Goal: Task Accomplishment & Management: Use online tool/utility

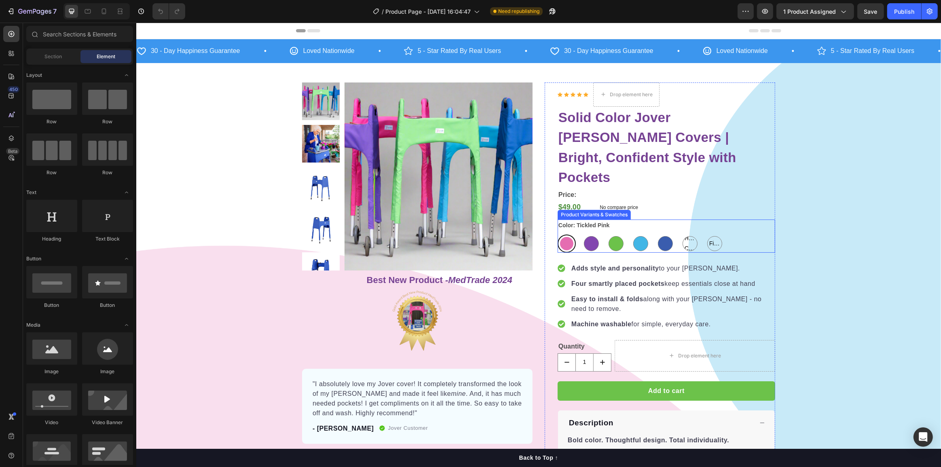
click at [726, 234] on div "Tickled Pink Tickled Pink Royally Purple Royally Purple Spring Meadow Spring Me…" at bounding box center [665, 243] width 217 height 18
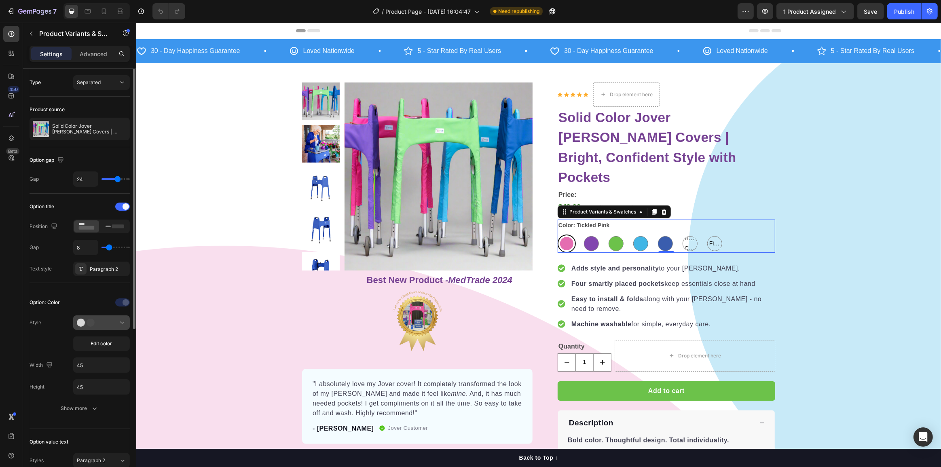
click at [101, 323] on div at bounding box center [101, 322] width 49 height 8
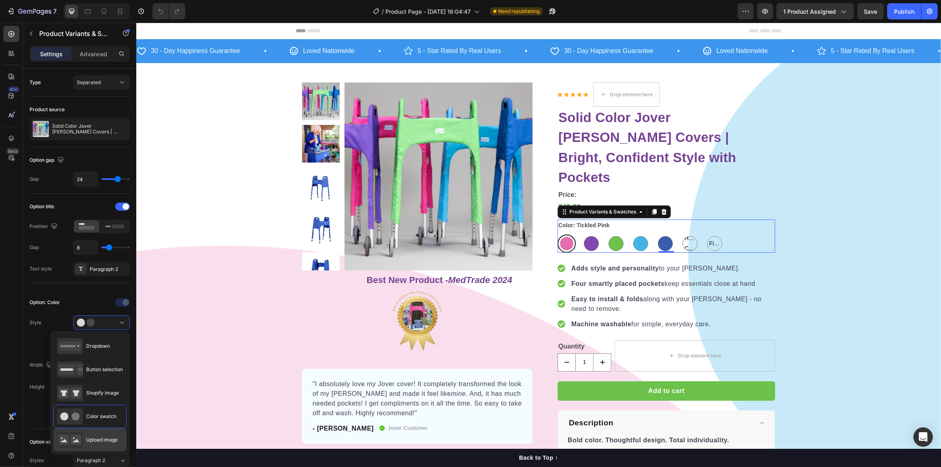
click at [93, 433] on div "Upload image" at bounding box center [87, 440] width 61 height 16
type input "64"
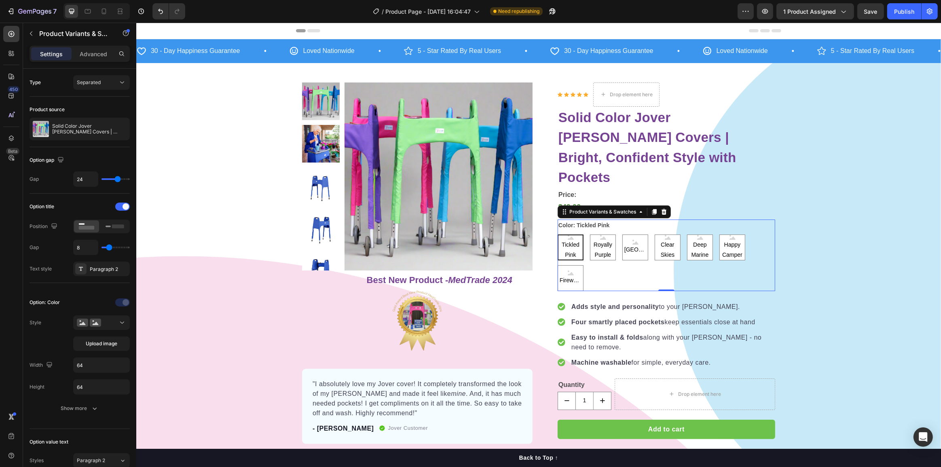
click at [600, 248] on div "Tickled Pink Tickled Pink Tickled Pink Royally Purple Royally Purple Royally Pu…" at bounding box center [665, 262] width 217 height 57
click at [113, 336] on button "Upload image" at bounding box center [101, 343] width 57 height 15
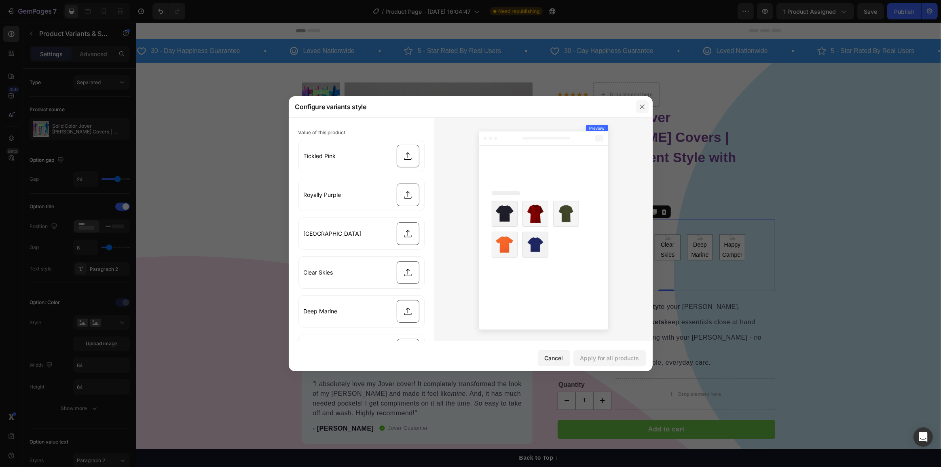
click at [643, 110] on button "button" at bounding box center [641, 106] width 13 height 13
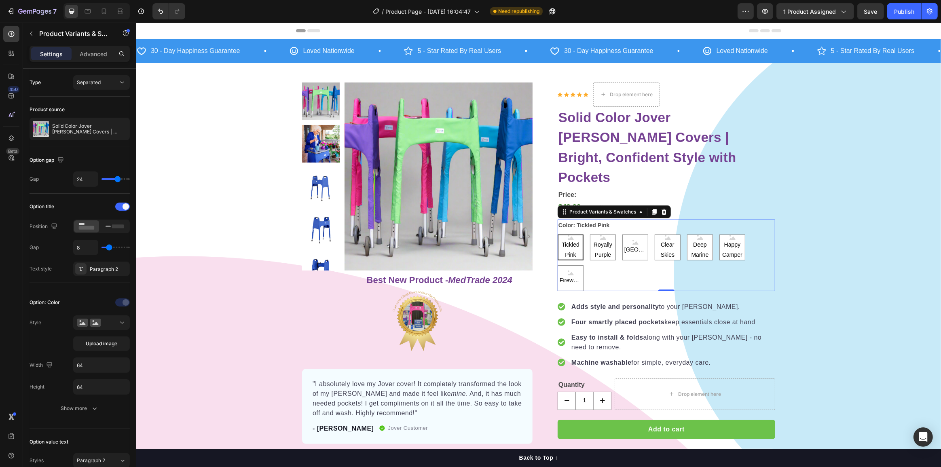
click at [604, 249] on div "Tickled Pink Tickled Pink Tickled Pink Royally Purple Royally Purple Royally Pu…" at bounding box center [665, 262] width 217 height 57
click at [621, 205] on div "Product Variants & Swatches" at bounding box center [613, 211] width 113 height 13
click at [621, 208] on div "Product Variants & Swatches" at bounding box center [602, 211] width 70 height 7
click at [844, 213] on div "Product Images Row Best New Product - MedTrade 2024 Heading Image "I absolutely…" at bounding box center [538, 409] width 804 height 655
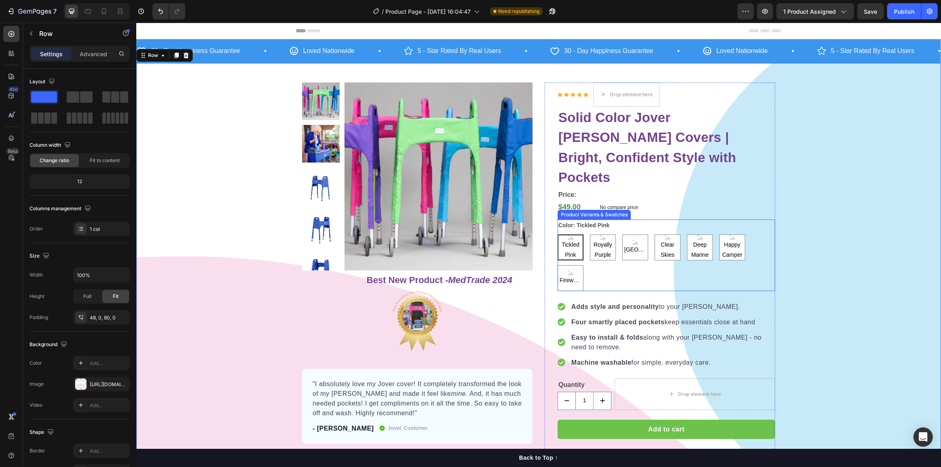
click at [584, 234] on div "Tickled Pink Tickled Pink Tickled Pink Royally Purple Royally Purple Royally Pu…" at bounding box center [665, 262] width 217 height 57
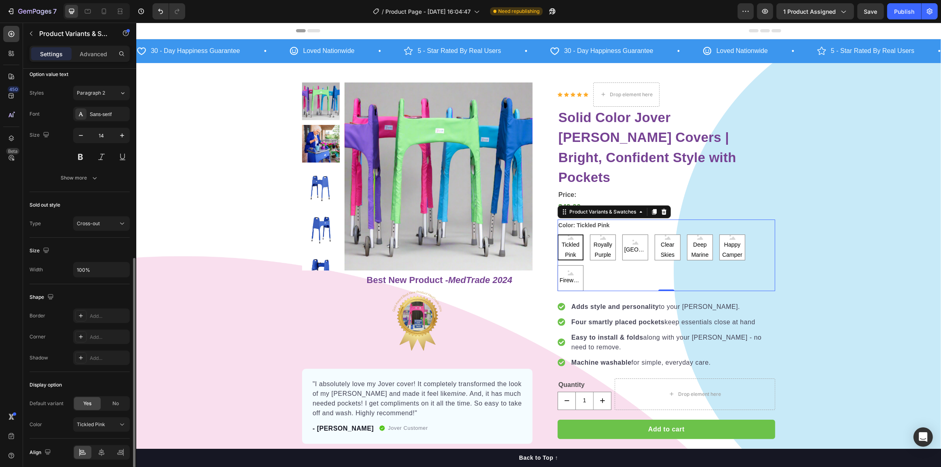
scroll to position [397, 0]
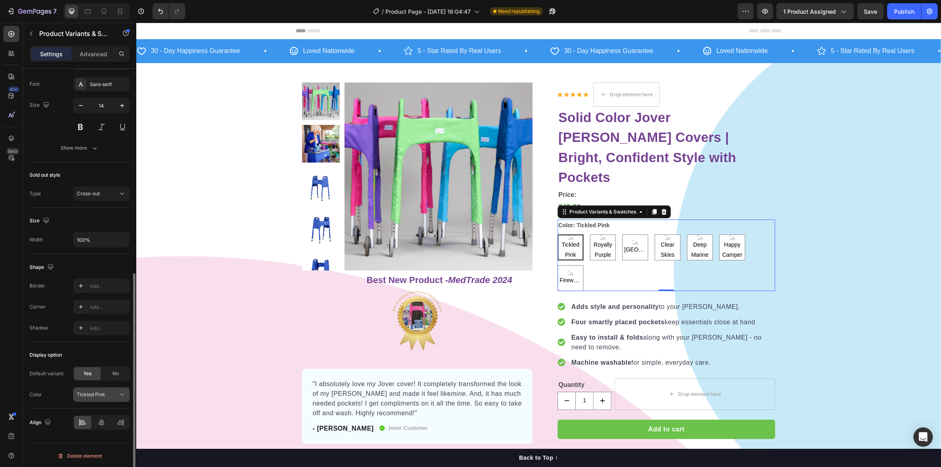
click at [100, 393] on span "Tickled Pink" at bounding box center [91, 394] width 28 height 7
click at [105, 394] on div "Tickled Pink" at bounding box center [97, 394] width 40 height 7
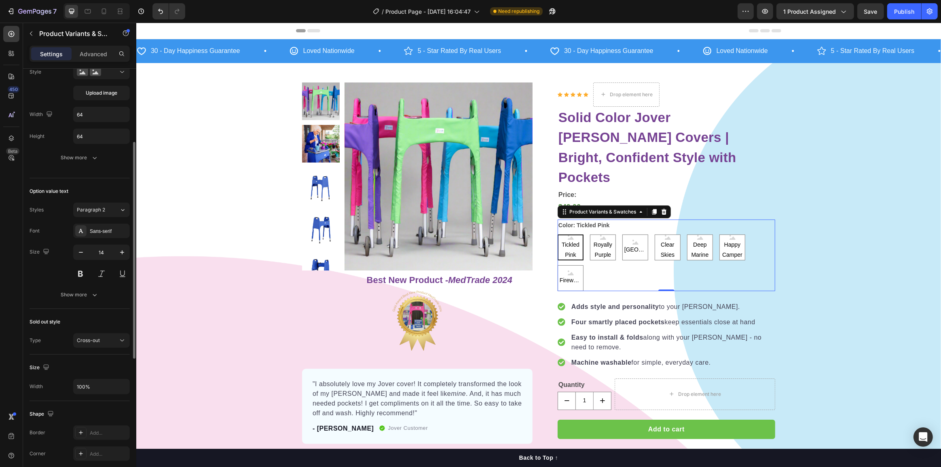
scroll to position [214, 0]
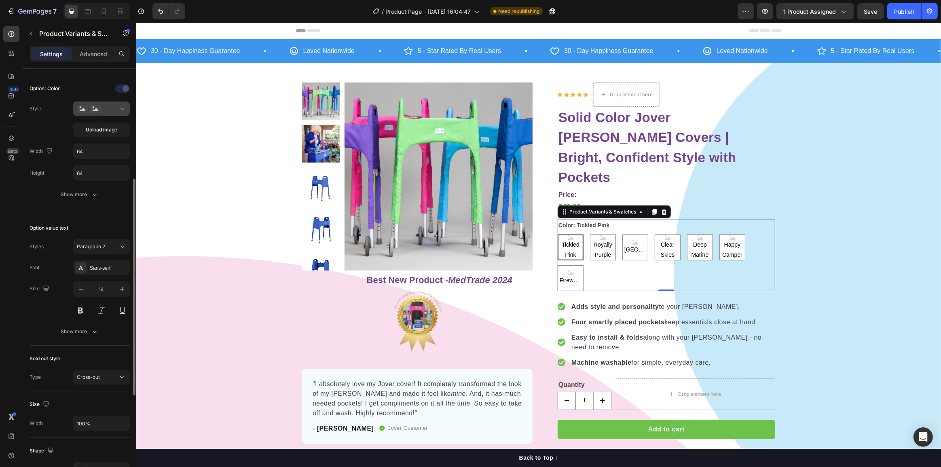
click at [110, 105] on div at bounding box center [101, 109] width 49 height 8
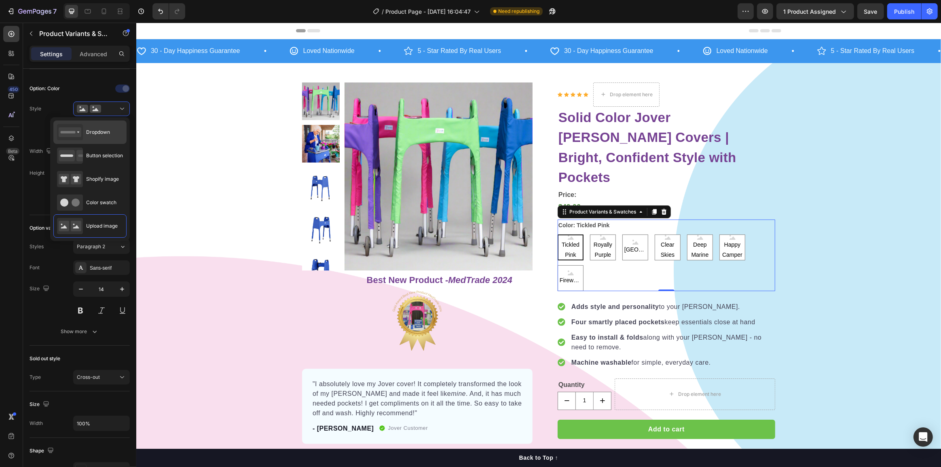
click at [102, 138] on div "Dropdown" at bounding box center [83, 132] width 53 height 16
type input "100%"
type input "45"
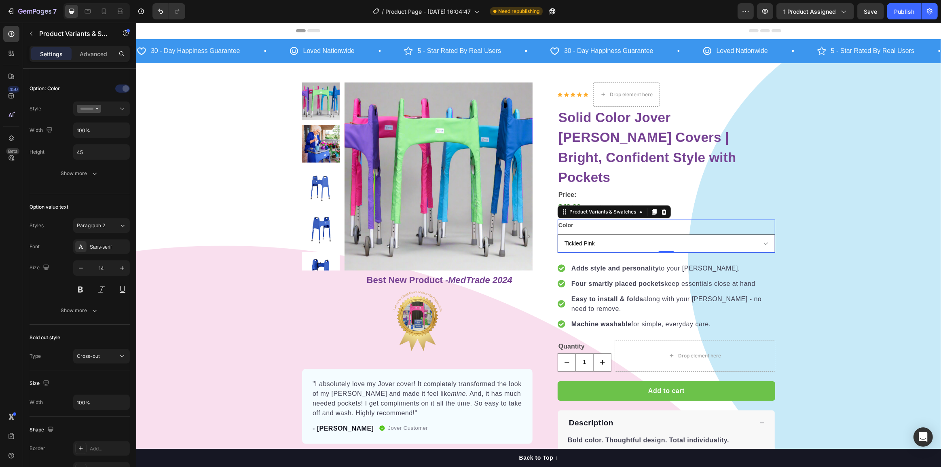
click at [639, 234] on select "Tickled Pink Royally Purple Spring Meadow Clear Skies Deep Marine Happy Camper …" at bounding box center [665, 243] width 217 height 18
click at [621, 234] on select "Tickled Pink Royally Purple Spring Meadow Clear Skies Deep Marine Happy Camper …" at bounding box center [665, 243] width 217 height 18
click at [109, 105] on div at bounding box center [101, 109] width 49 height 8
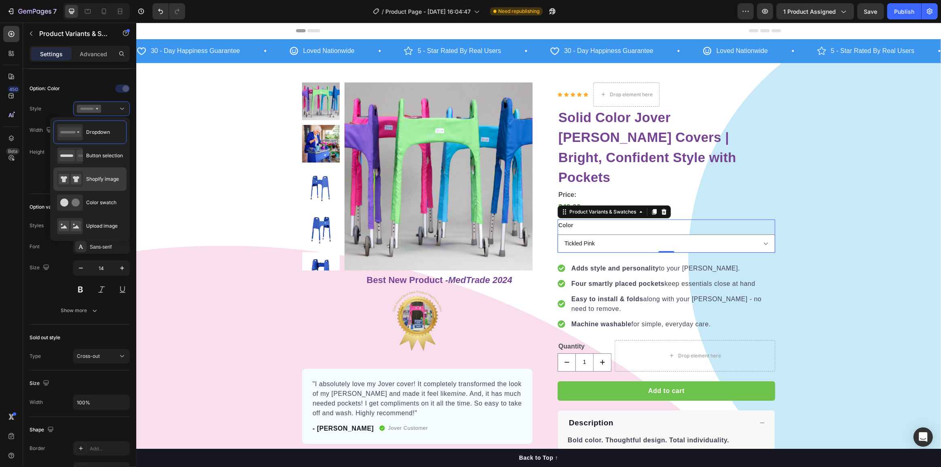
click at [101, 177] on span "Shopify image" at bounding box center [102, 178] width 33 height 7
type input "64"
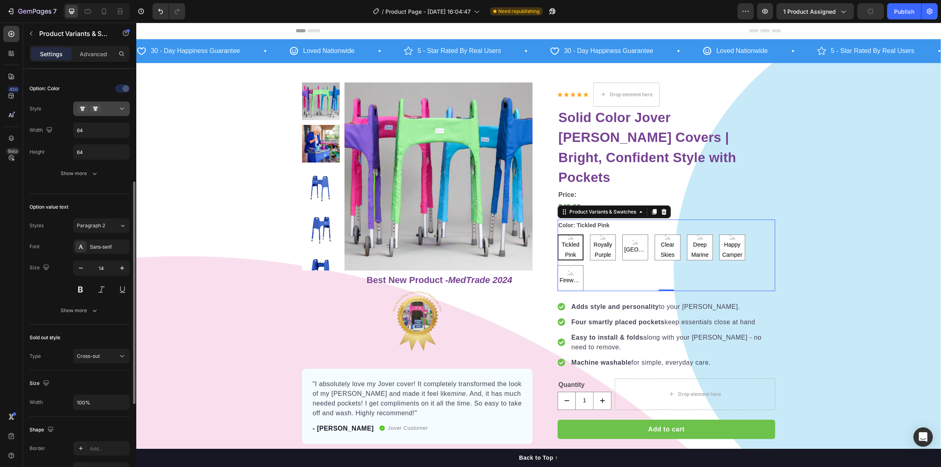
click at [105, 112] on div at bounding box center [101, 109] width 49 height 8
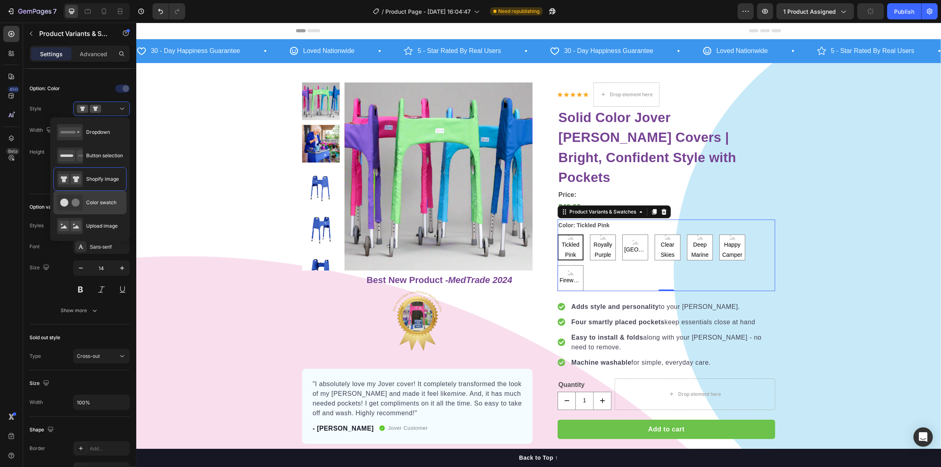
click at [101, 202] on span "Color swatch" at bounding box center [101, 202] width 30 height 7
type input "45"
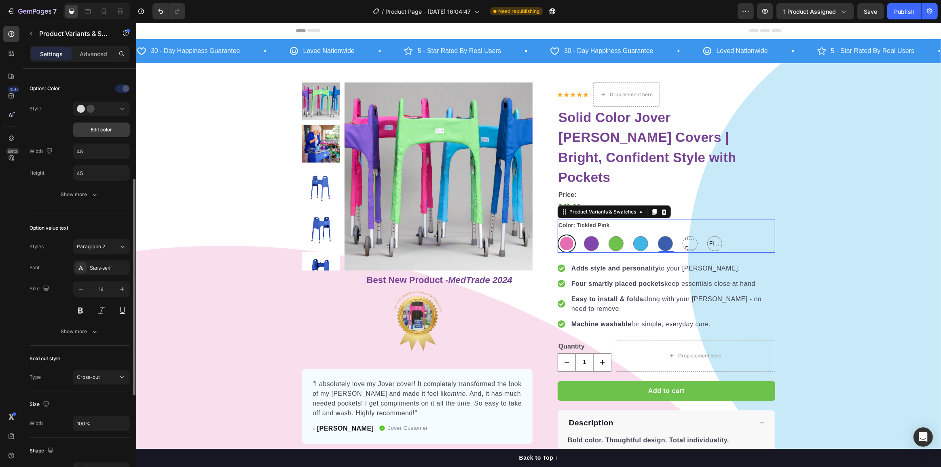
click at [108, 122] on button "Edit color" at bounding box center [101, 129] width 57 height 15
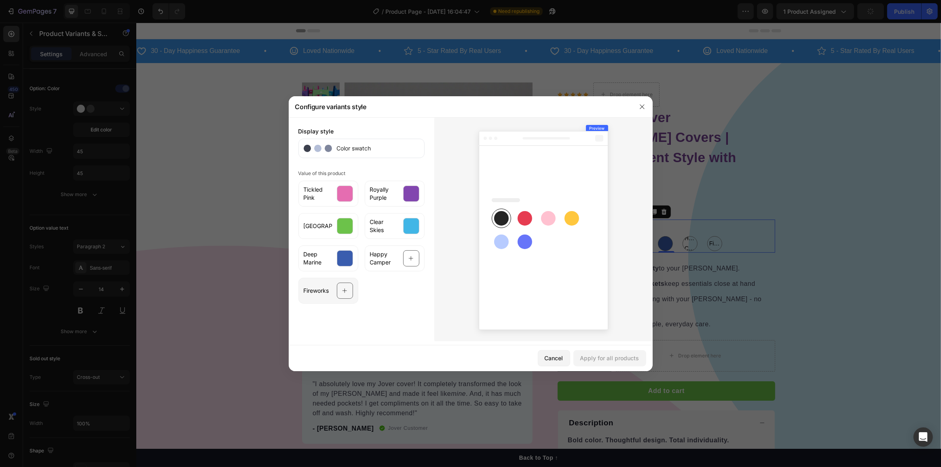
click at [346, 293] on icon at bounding box center [344, 290] width 5 height 15
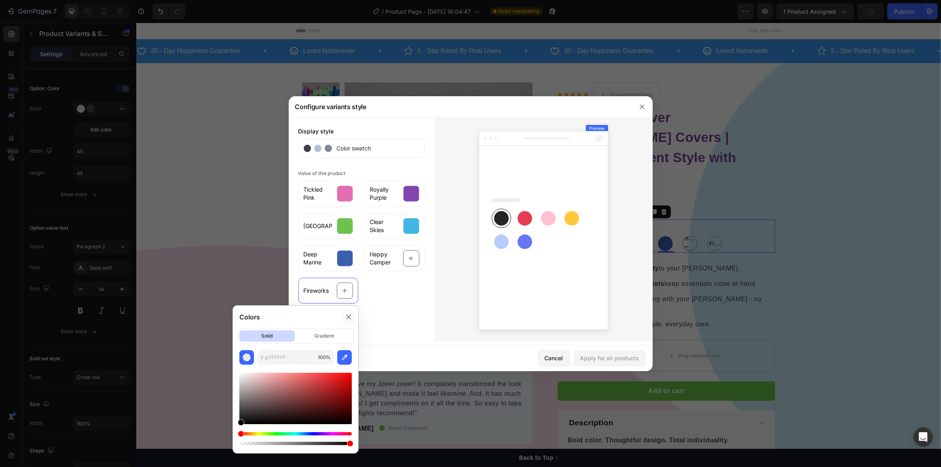
click at [345, 318] on icon at bounding box center [348, 317] width 6 height 6
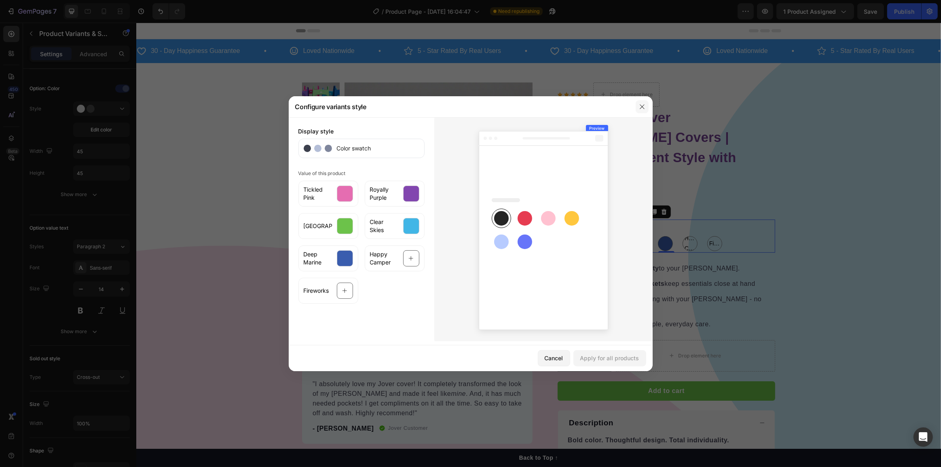
click at [638, 105] on button "button" at bounding box center [641, 106] width 13 height 13
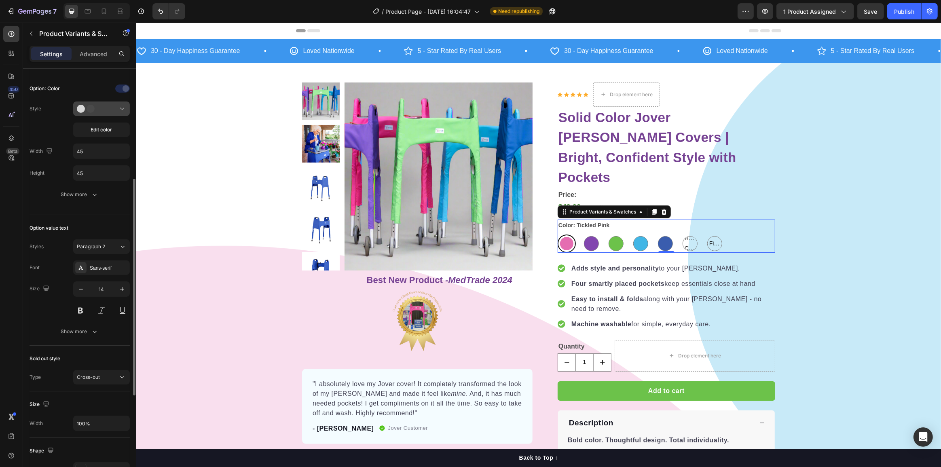
click at [95, 108] on icon at bounding box center [89, 109] width 24 height 8
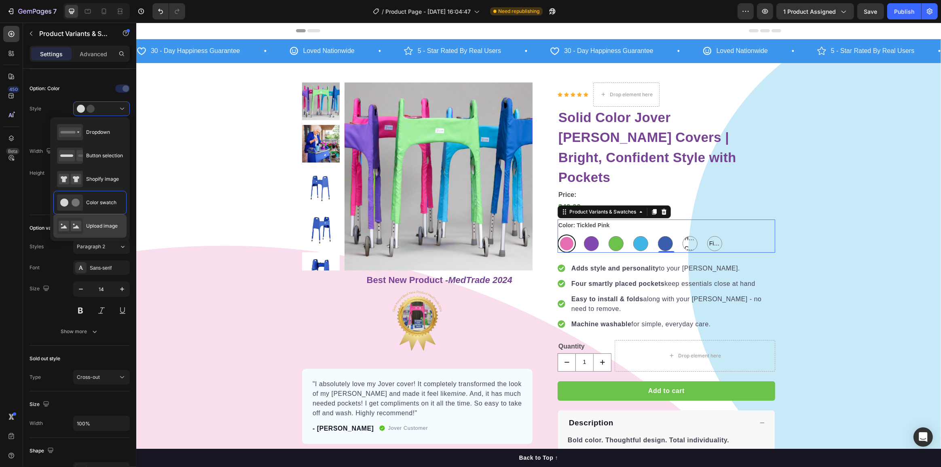
click at [98, 222] on span "Upload image" at bounding box center [102, 225] width 32 height 7
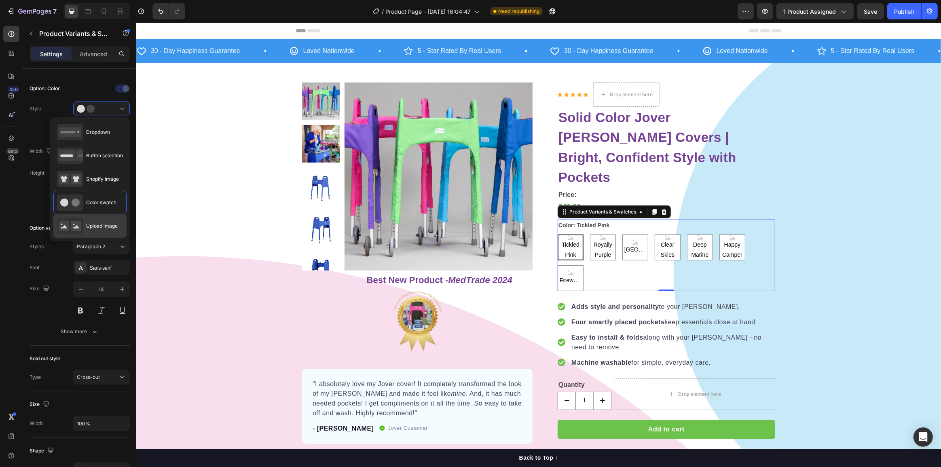
type input "64"
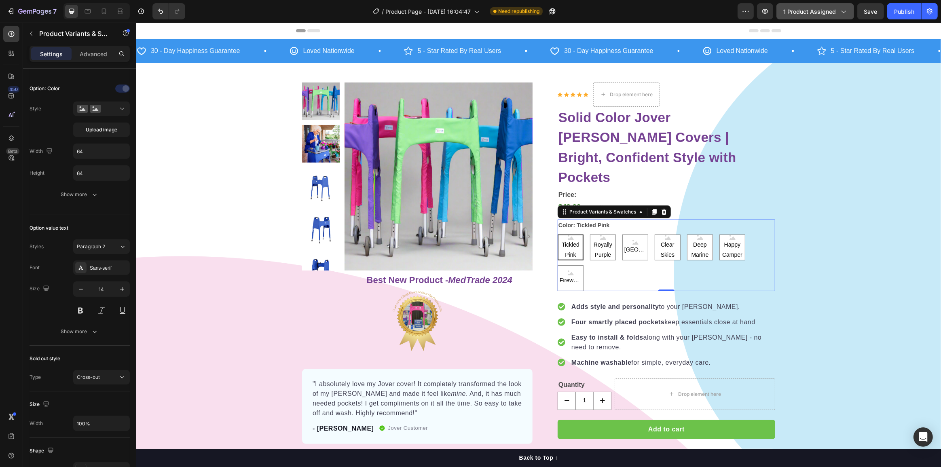
click at [831, 10] on span "1 product assigned" at bounding box center [809, 11] width 53 height 8
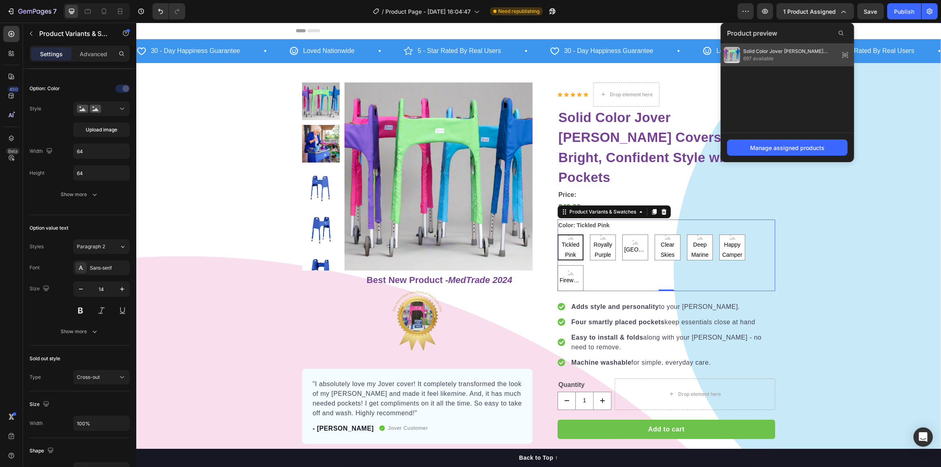
click at [813, 54] on span "Solid Color Jover [PERSON_NAME] Covers | Bright, Confident Style with Pockets" at bounding box center [789, 51] width 93 height 7
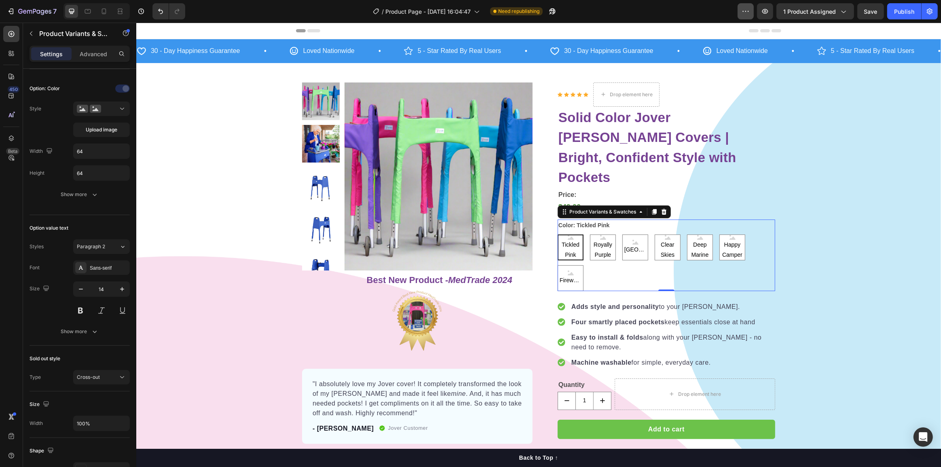
click at [742, 12] on icon "button" at bounding box center [745, 11] width 8 height 8
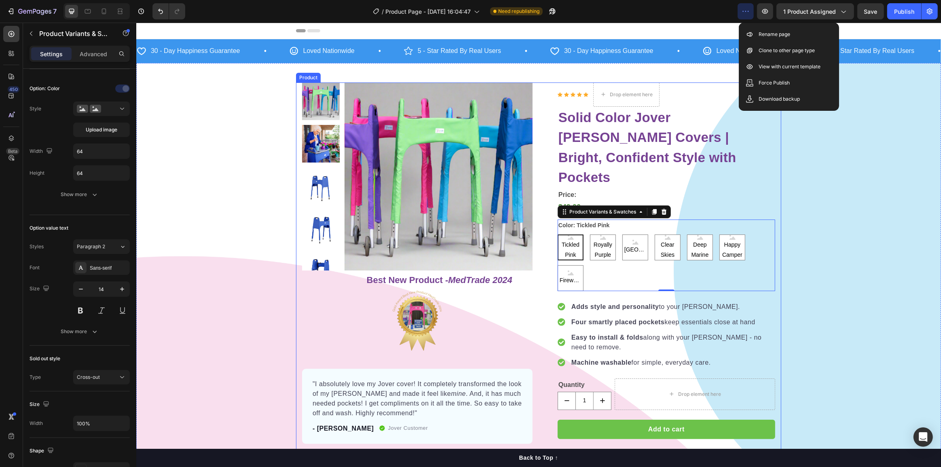
click at [536, 150] on div "Product Images Row Best New Product - MedTrade 2024 Heading Image "I absolutely…" at bounding box center [537, 409] width 485 height 655
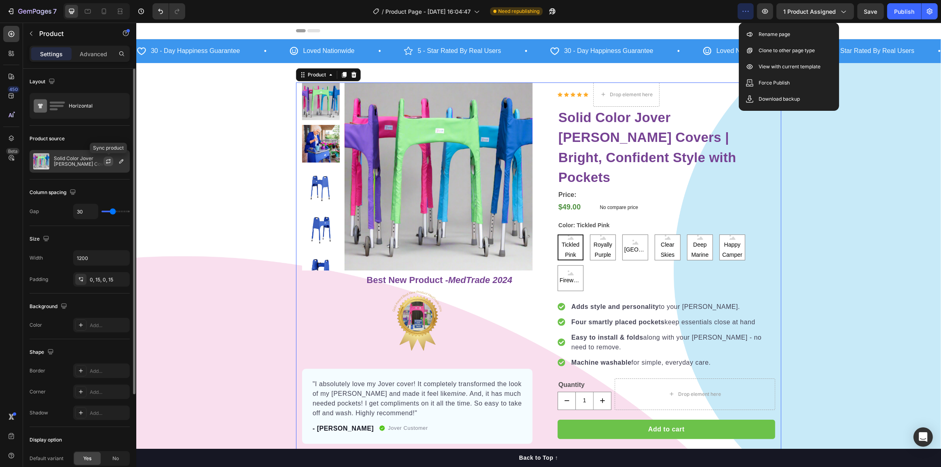
click at [106, 160] on icon "button" at bounding box center [108, 160] width 4 height 2
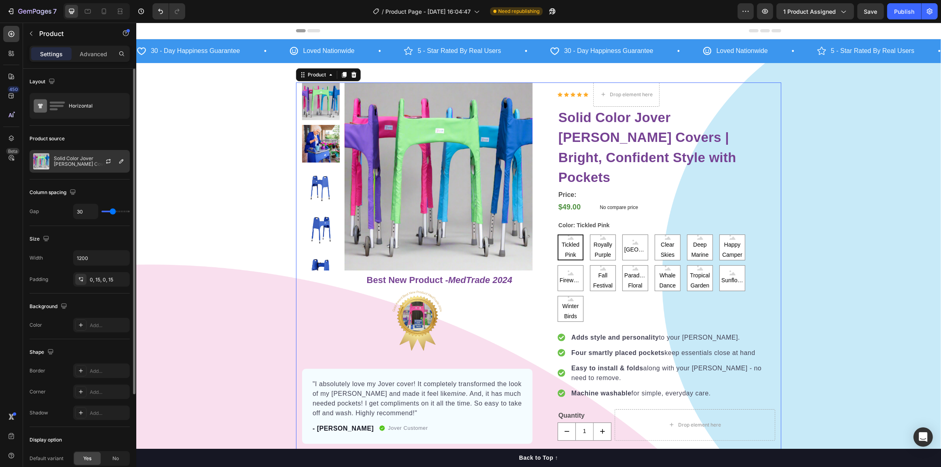
click at [84, 168] on div "Solid Color Jover [PERSON_NAME] Covers | Bright, Confident Style with Pockets" at bounding box center [80, 161] width 100 height 23
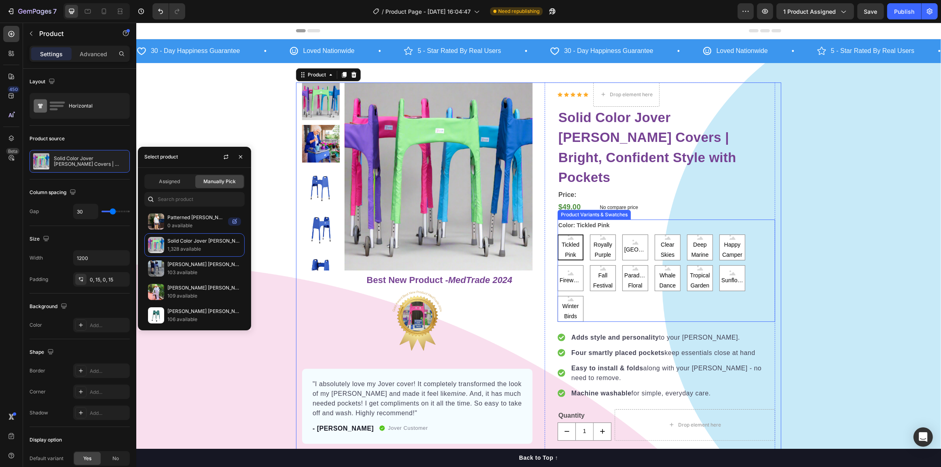
click at [625, 289] on div "Tickled Pink Tickled Pink Tickled Pink Royally Purple Royally Purple Royally Pu…" at bounding box center [665, 277] width 217 height 87
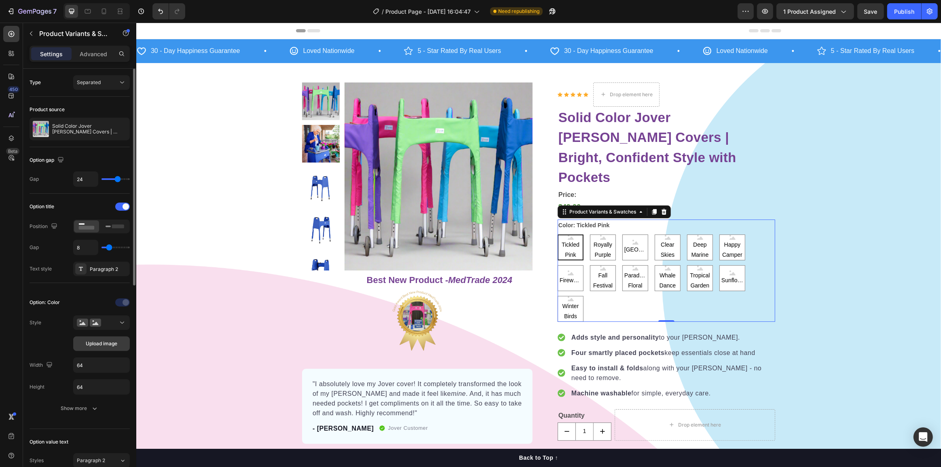
click at [96, 342] on span "Upload image" at bounding box center [102, 343] width 32 height 7
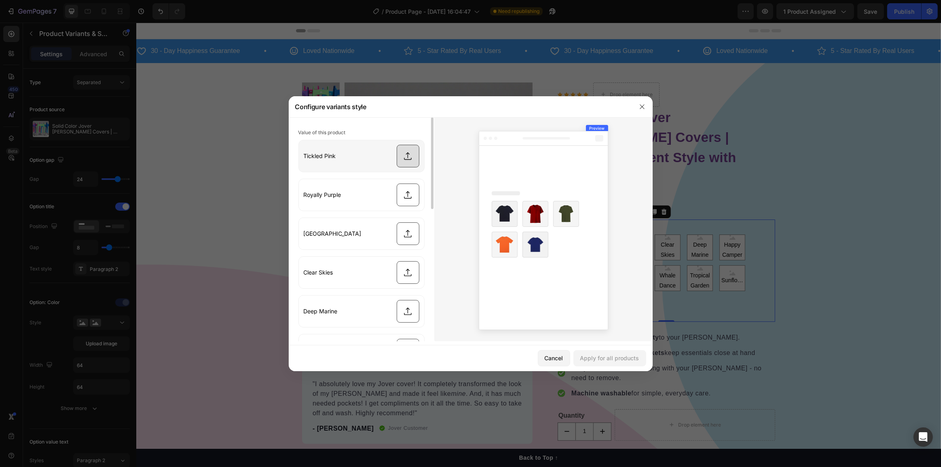
click at [412, 159] on input "file" at bounding box center [361, 156] width 125 height 32
type input "C:\fakepath\Tickled Pink.png"
click at [411, 198] on input "file" at bounding box center [361, 195] width 125 height 32
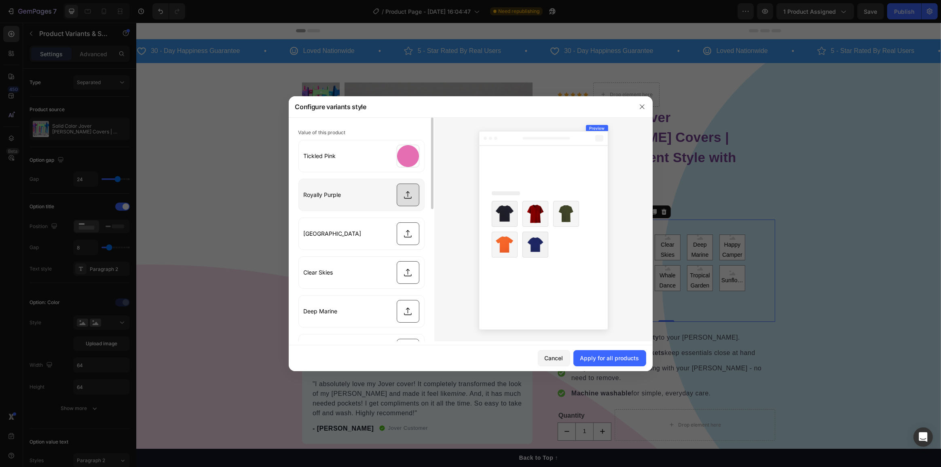
type input "C:\fakepath\Purple.png"
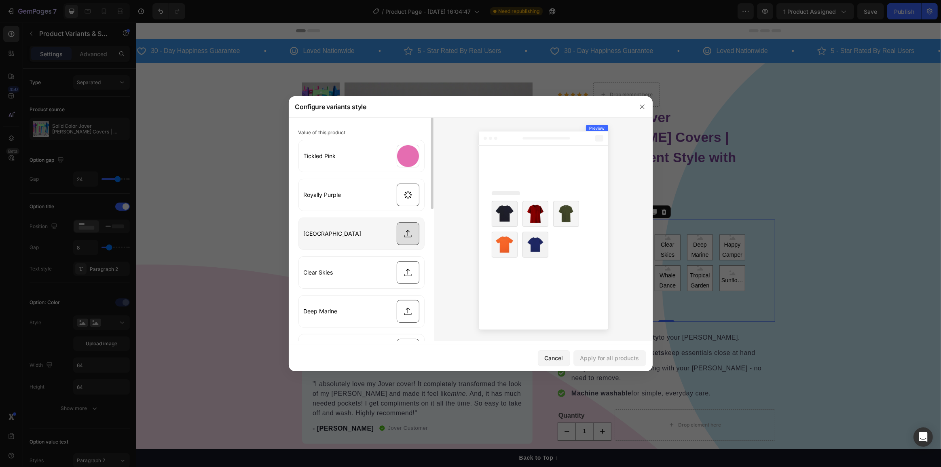
click at [409, 236] on input "file" at bounding box center [361, 234] width 125 height 32
type input "C:\fakepath\Green.png"
click at [404, 276] on input "file" at bounding box center [361, 273] width 125 height 32
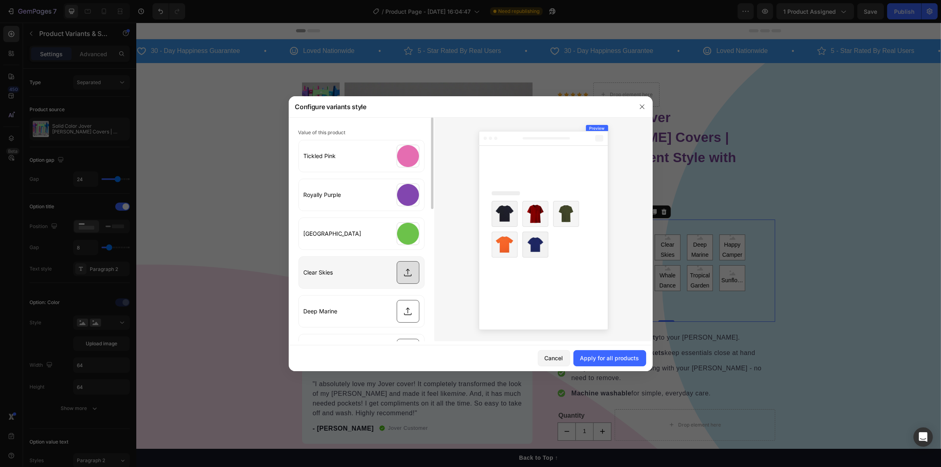
type input "C:\fakepath\Light Blue.png"
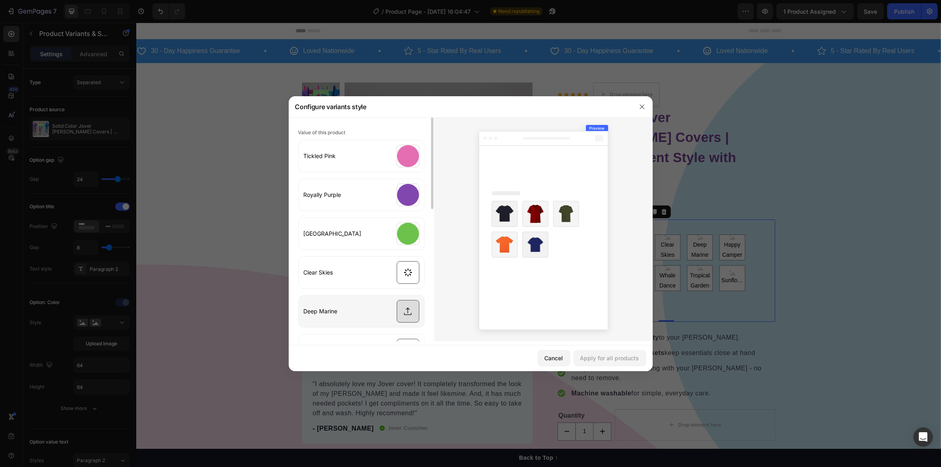
click at [410, 314] on input "file" at bounding box center [361, 311] width 125 height 32
type input "C:\fakepath\Dark Blue.png"
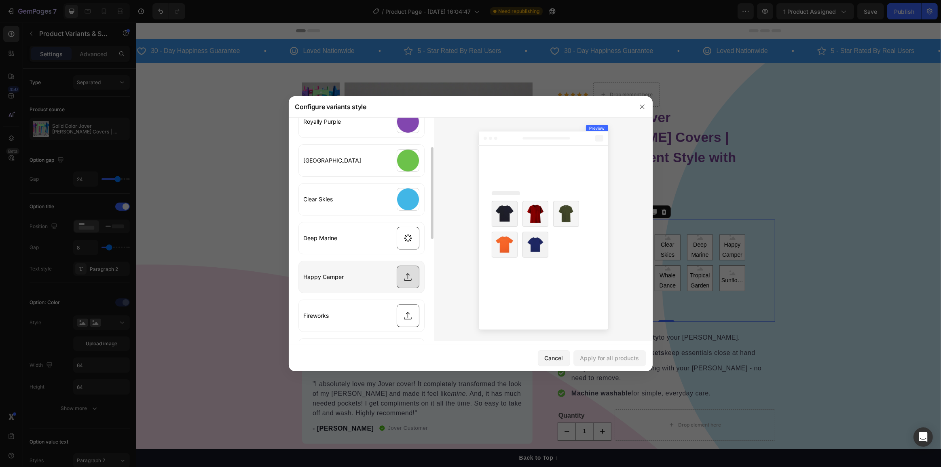
click at [404, 273] on input "file" at bounding box center [361, 277] width 125 height 32
type input "C:\fakepath\Camo.png"
click at [408, 308] on input "file" at bounding box center [361, 316] width 125 height 32
type input "C:\fakepath\Firework.png"
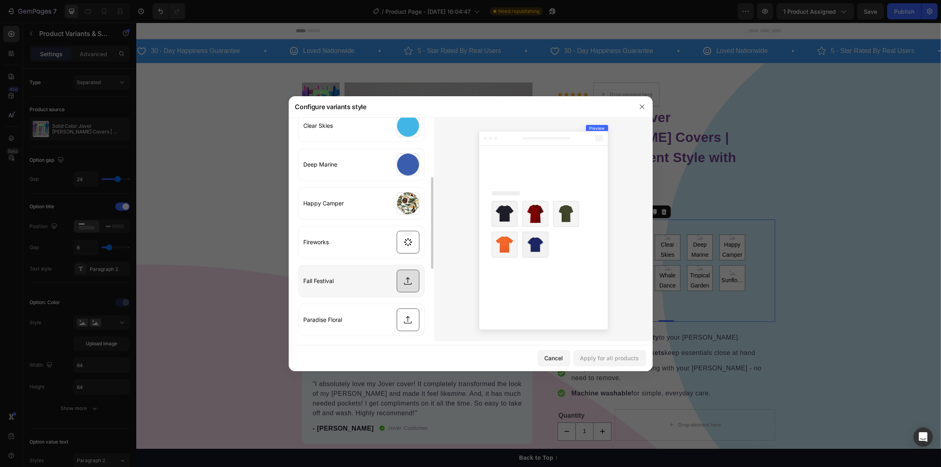
click at [409, 275] on input "file" at bounding box center [361, 281] width 125 height 32
type input "C:\fakepath\Fall.png"
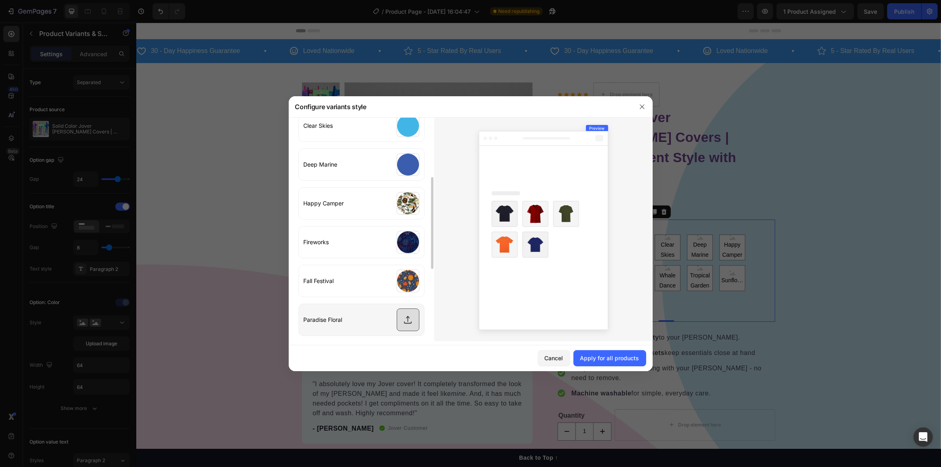
click at [408, 318] on input "file" at bounding box center [361, 320] width 125 height 32
type input "C:\fakepath\Flower.png"
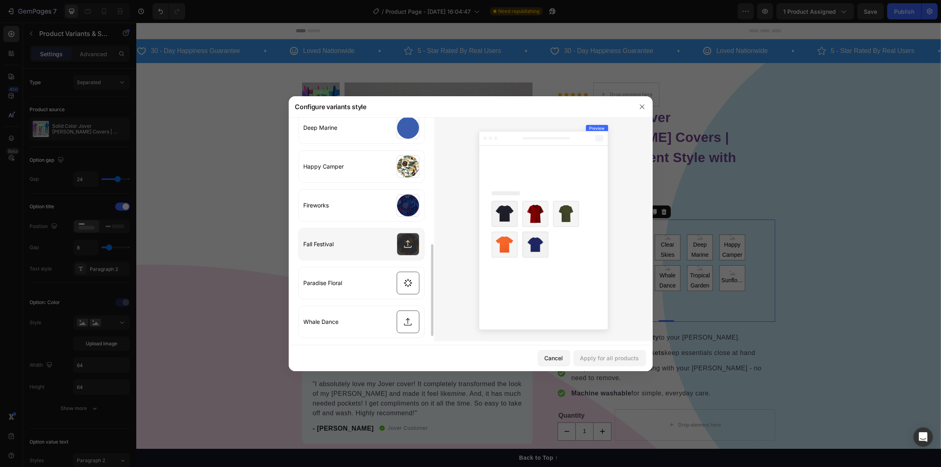
scroll to position [220, 0]
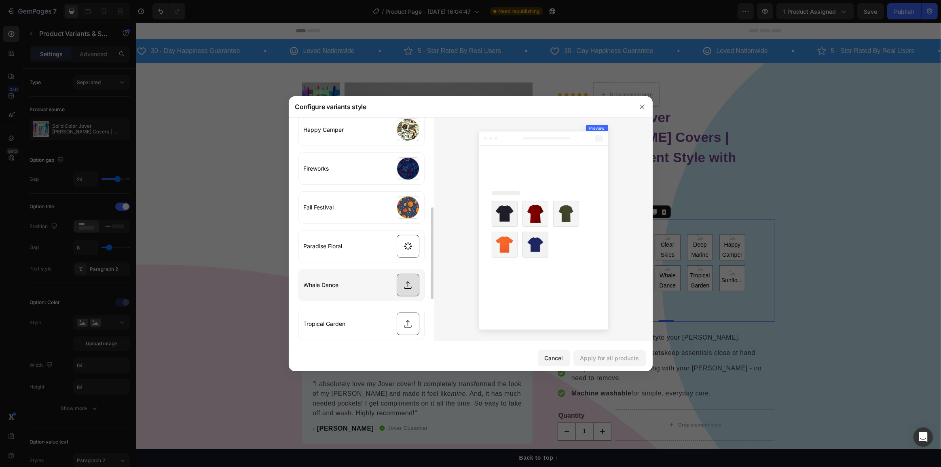
click at [401, 278] on input "file" at bounding box center [361, 285] width 125 height 32
type input "C:\fakepath\Whales.png"
click at [405, 284] on input "file" at bounding box center [361, 287] width 125 height 32
type input "C:\fakepath\Tropical Garden.png"
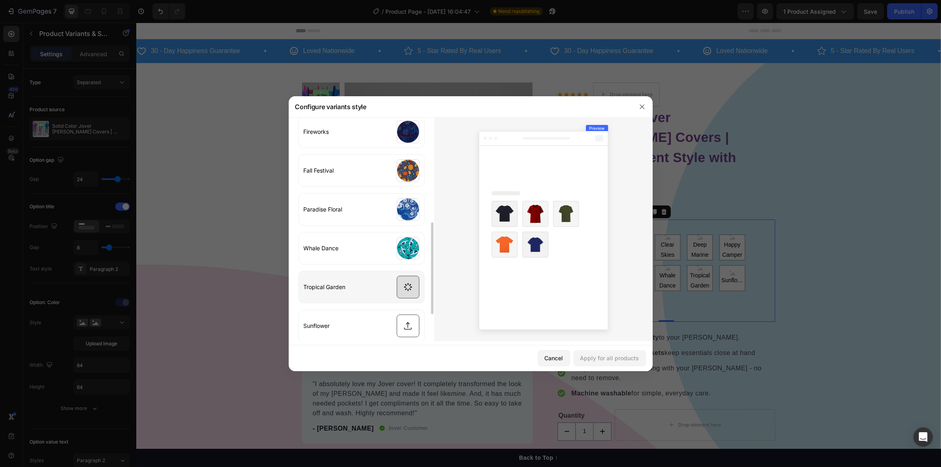
scroll to position [294, 0]
click at [397, 293] on input "file" at bounding box center [361, 289] width 125 height 32
type input "C:\fakepath\Sunflower.png"
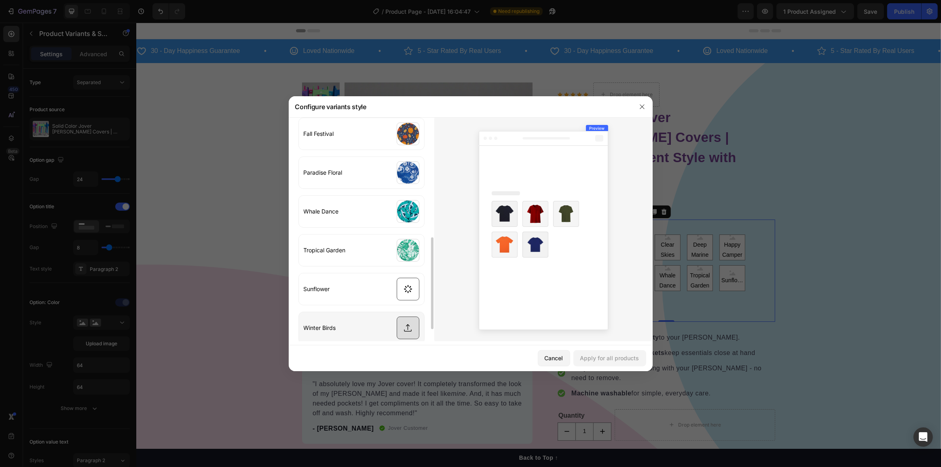
click at [403, 327] on input "file" at bounding box center [361, 328] width 125 height 32
type input "C:\fakepath\Birds.png"
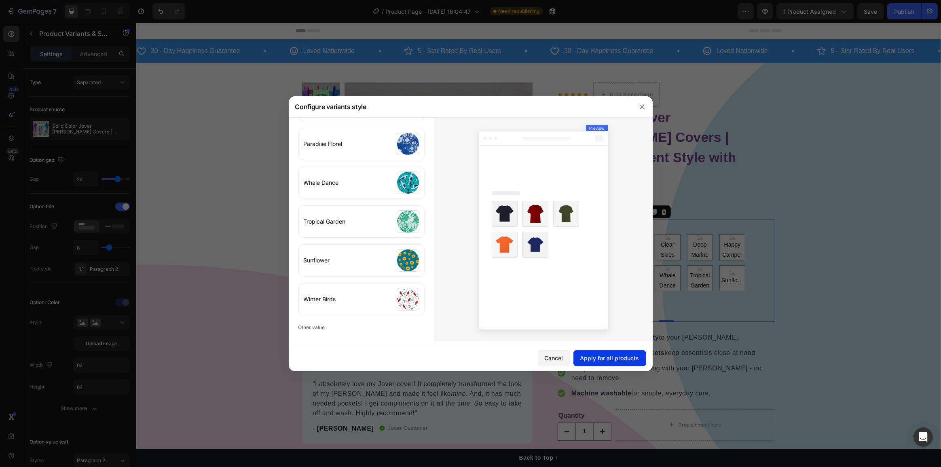
drag, startPoint x: 631, startPoint y: 359, endPoint x: 493, endPoint y: 337, distance: 138.8
click at [631, 359] on div "Apply for all products" at bounding box center [609, 358] width 59 height 8
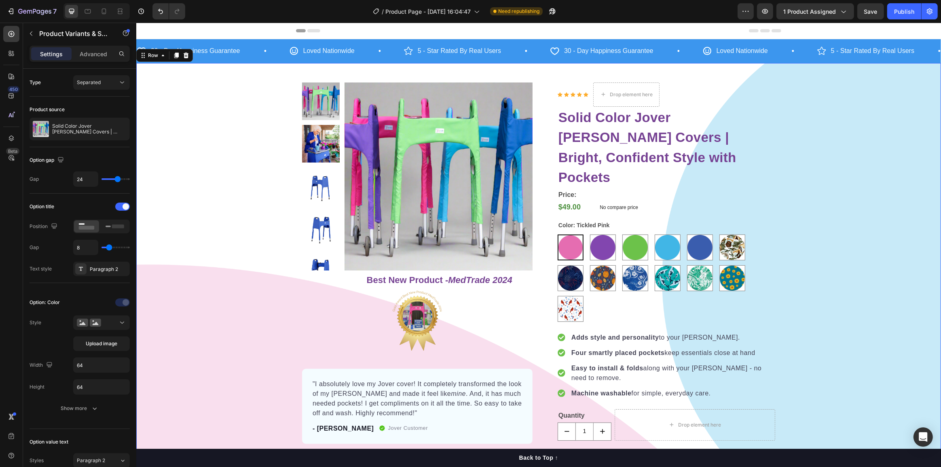
click at [794, 290] on div "Product Images Row Best New Product - MedTrade 2024 Heading Image "I absolutely…" at bounding box center [538, 425] width 804 height 686
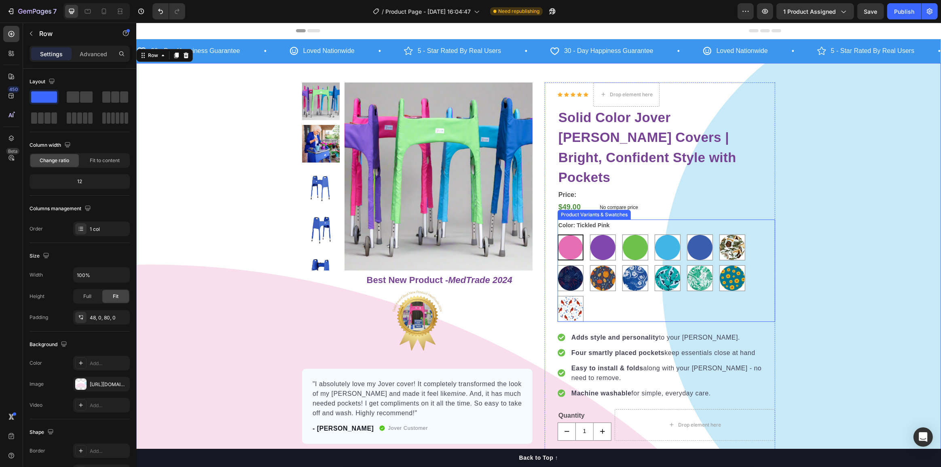
click at [619, 275] on div "Tickled Pink Tickled Pink Royally Purple Royally Purple Spring Meadow Spring Me…" at bounding box center [665, 277] width 217 height 87
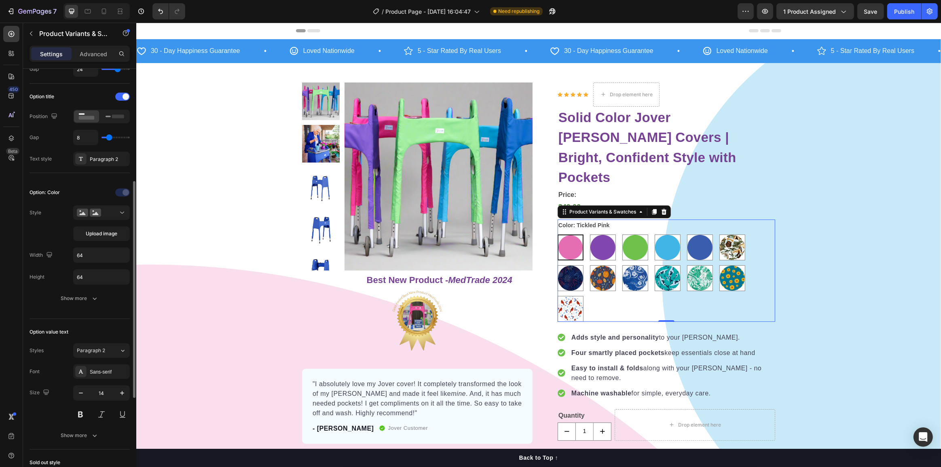
scroll to position [147, 0]
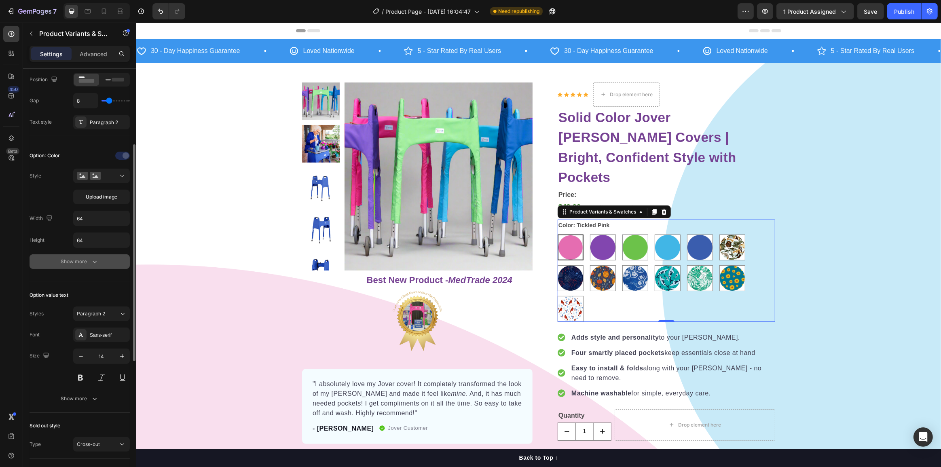
click at [88, 264] on div "Show more" at bounding box center [80, 261] width 38 height 8
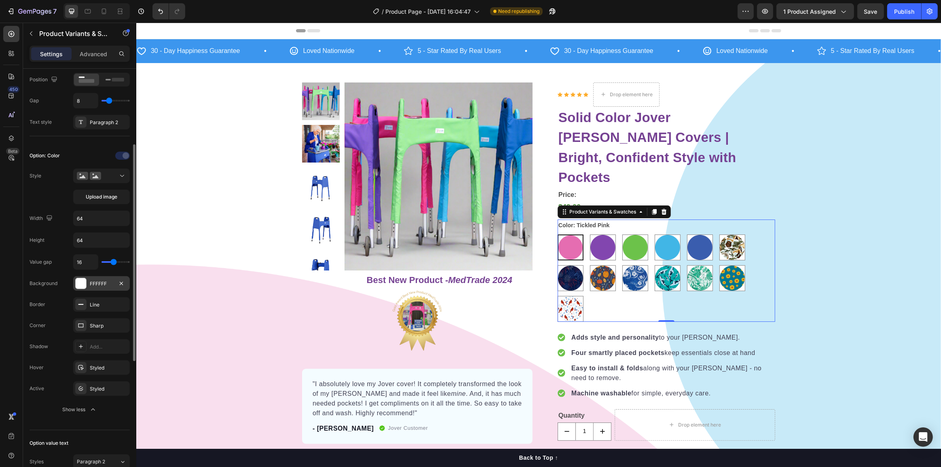
click at [84, 282] on div at bounding box center [81, 283] width 11 height 11
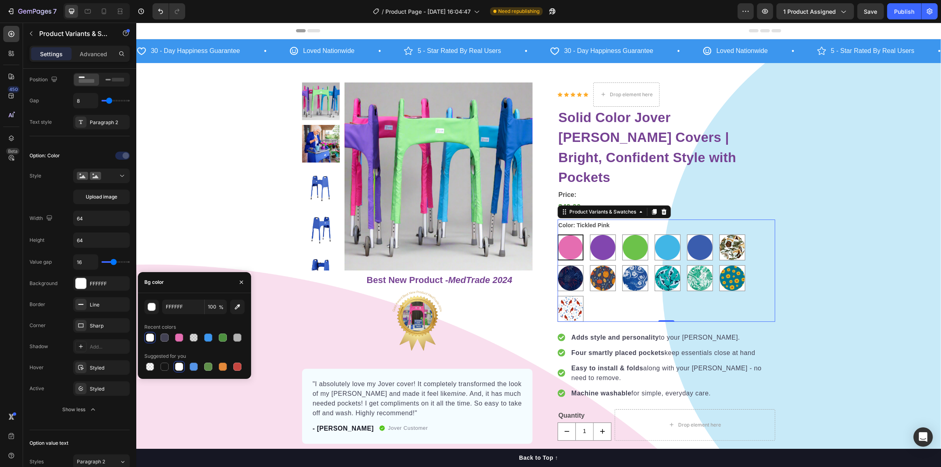
click at [220, 310] on span "%" at bounding box center [221, 307] width 5 height 7
click at [212, 308] on input "100" at bounding box center [216, 306] width 22 height 15
type input "0"
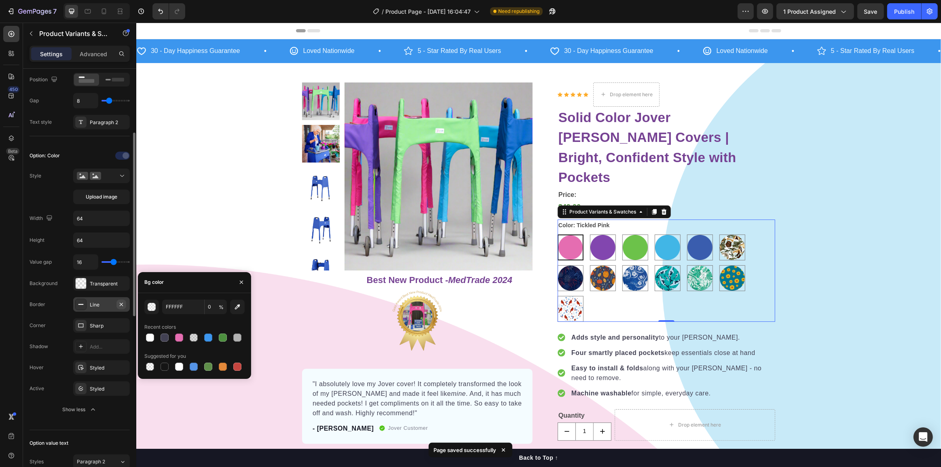
click at [120, 303] on icon "button" at bounding box center [121, 304] width 6 height 6
click at [864, 284] on div "Product Images Row Best New Product - MedTrade 2024 Heading Image "I absolutely…" at bounding box center [538, 425] width 804 height 686
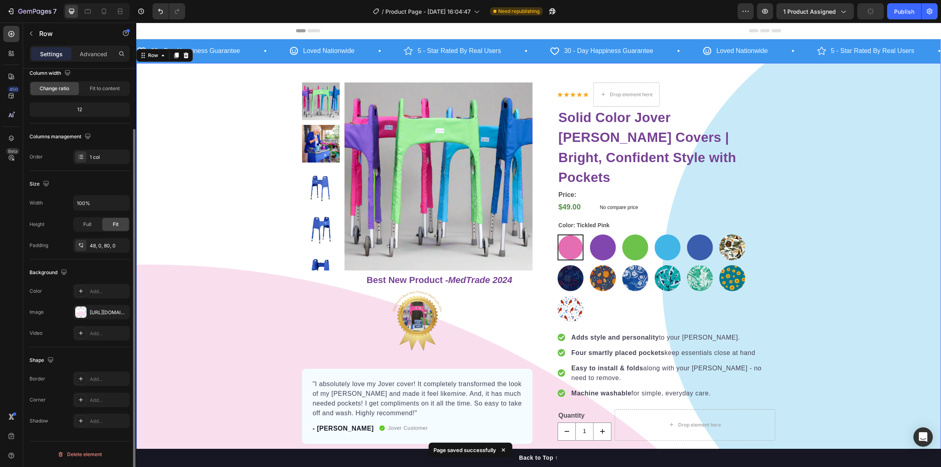
scroll to position [0, 0]
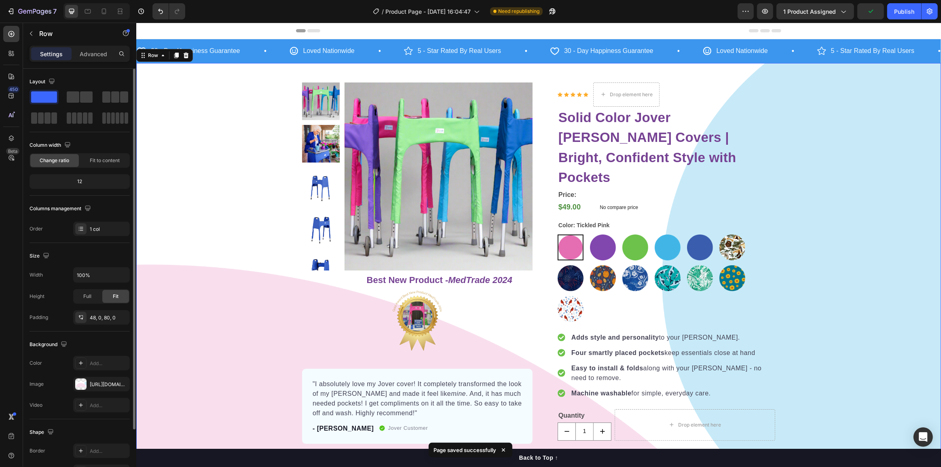
click at [851, 289] on div "Product Images Row Best New Product - MedTrade 2024 Heading Image "I absolutely…" at bounding box center [538, 425] width 804 height 686
click at [617, 288] on div "Tickled Pink Tickled Pink Royally Purple Royally Purple Spring Meadow Spring Me…" at bounding box center [665, 277] width 217 height 87
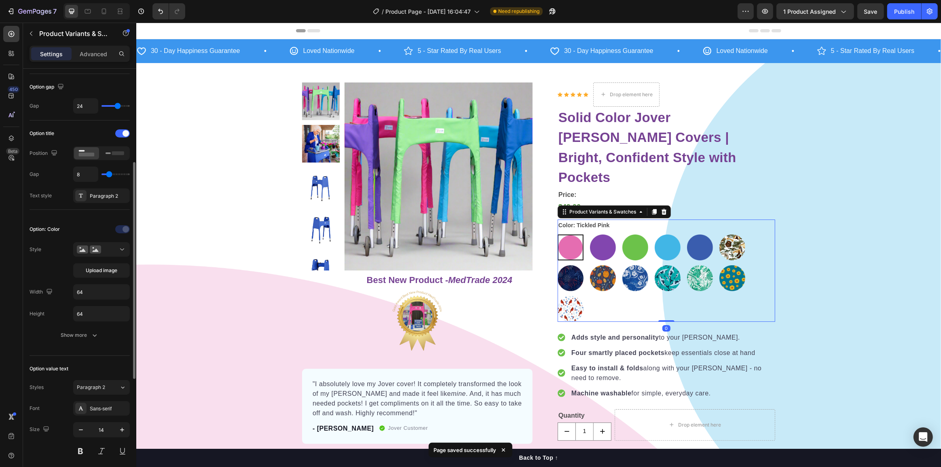
scroll to position [110, 0]
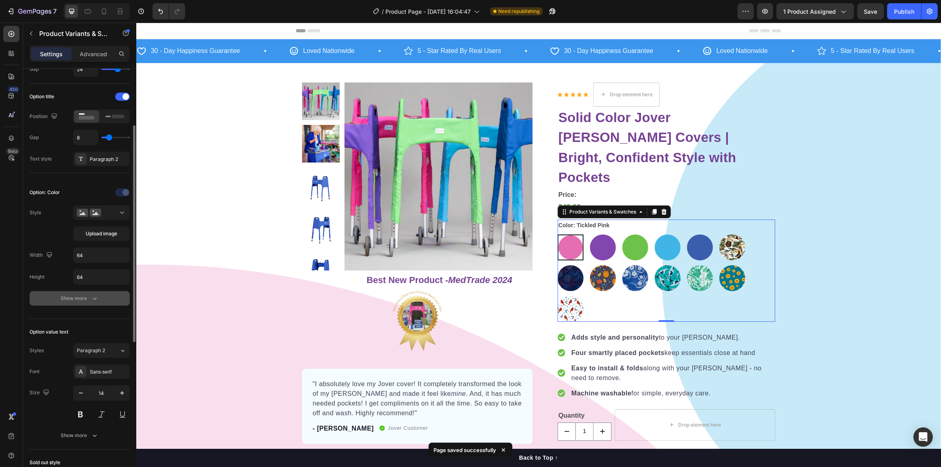
click at [89, 298] on div "Show more" at bounding box center [80, 298] width 38 height 8
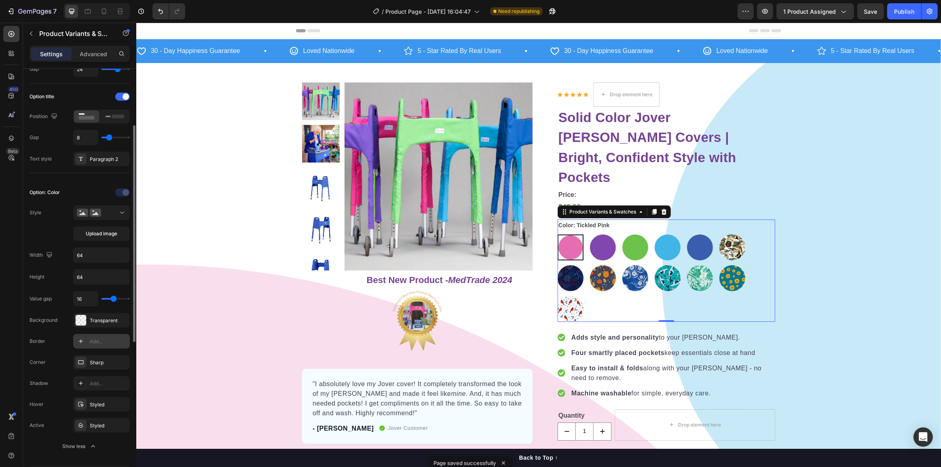
scroll to position [147, 0]
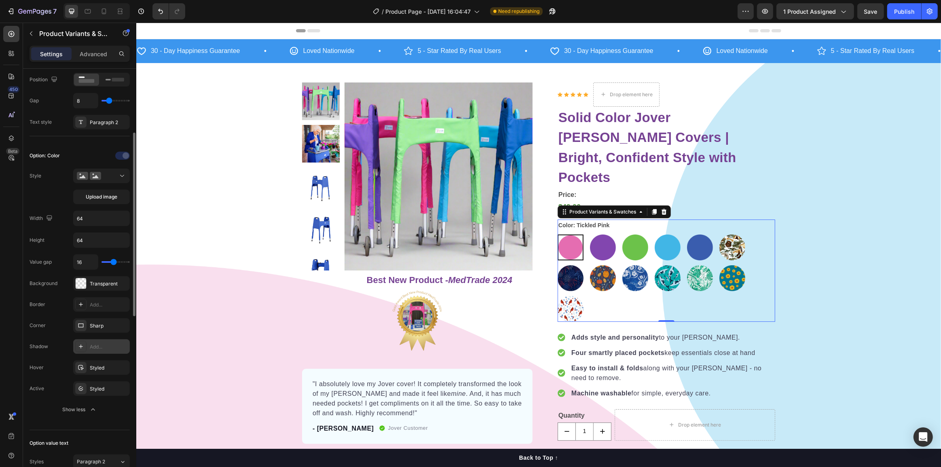
click at [93, 346] on div "Add..." at bounding box center [109, 346] width 38 height 7
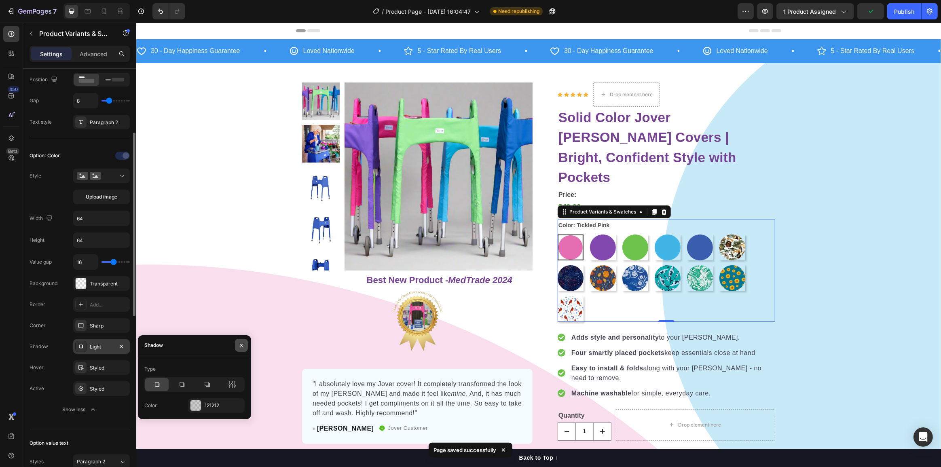
click at [244, 344] on icon "button" at bounding box center [241, 345] width 6 height 6
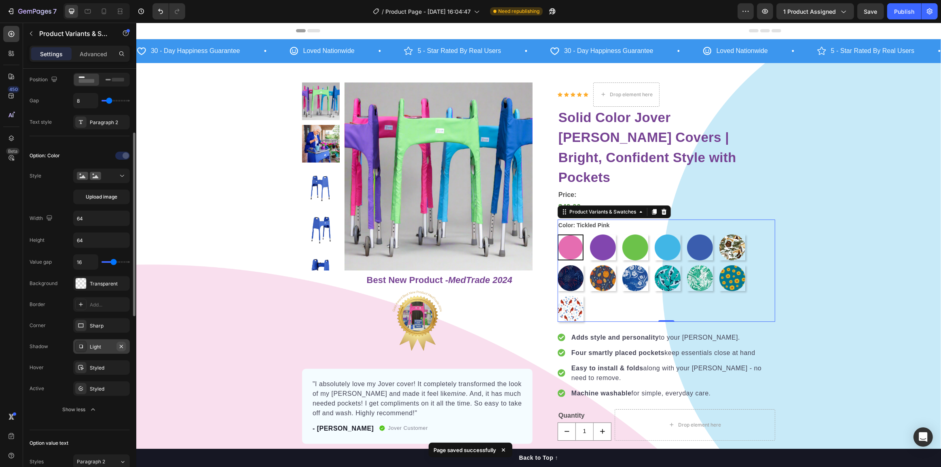
click at [122, 346] on icon "button" at bounding box center [121, 346] width 6 height 6
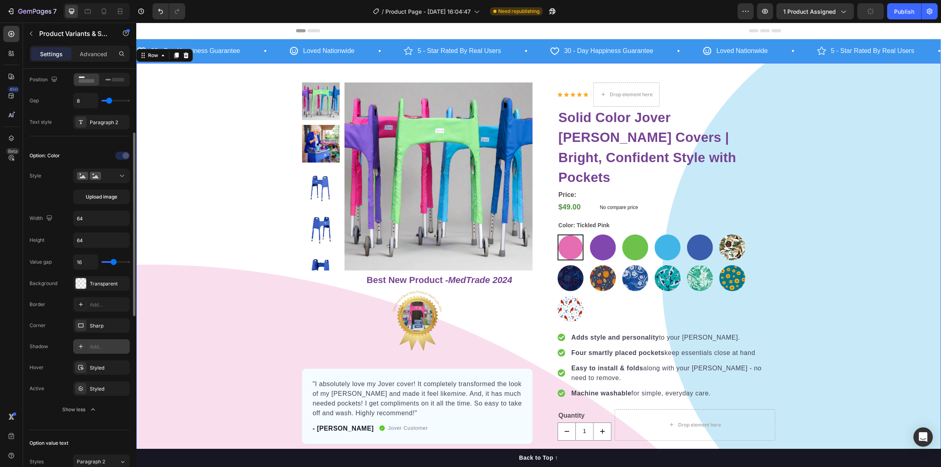
click at [851, 302] on div "Product Images Row Best New Product - MedTrade 2024 Heading Image "I absolutely…" at bounding box center [538, 425] width 804 height 686
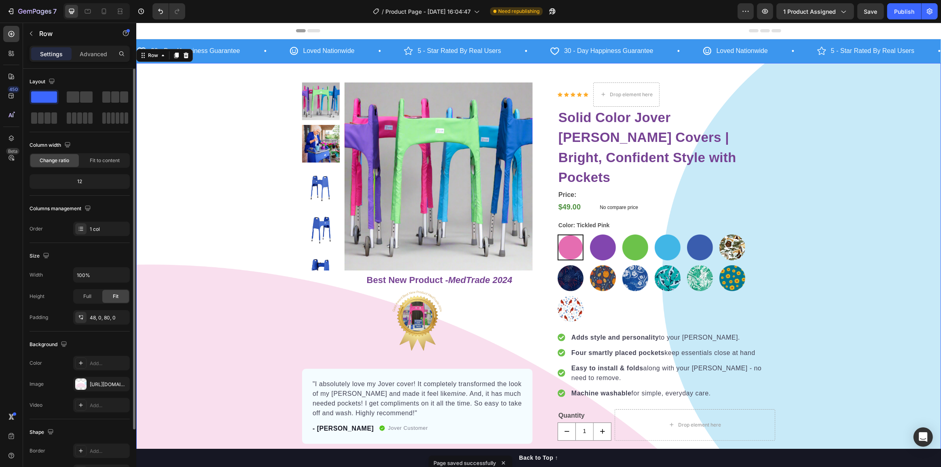
click at [886, 291] on div "Product Images Row Best New Product - MedTrade 2024 Heading Image "I absolutely…" at bounding box center [538, 425] width 804 height 686
click at [875, 15] on span "Save" at bounding box center [870, 11] width 13 height 7
click at [899, 15] on div "Publish" at bounding box center [904, 11] width 20 height 8
click at [761, 12] on icon "button" at bounding box center [765, 11] width 8 height 8
click at [626, 235] on img at bounding box center [634, 247] width 25 height 25
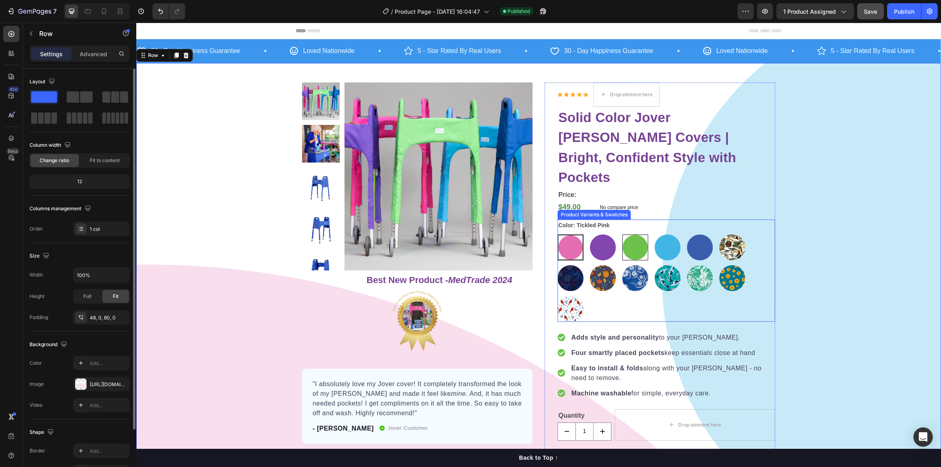
click at [622, 234] on input "[GEOGRAPHIC_DATA]" at bounding box center [621, 234] width 0 height 0
radio input "true"
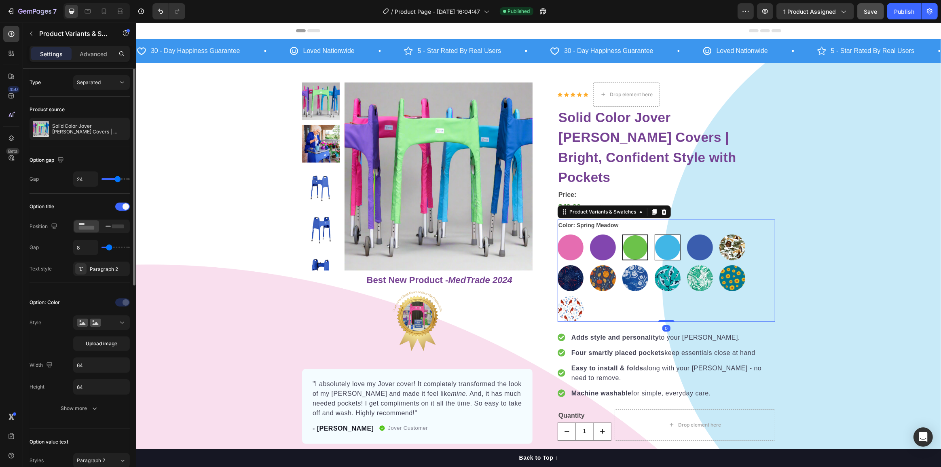
click at [654, 235] on img at bounding box center [666, 247] width 25 height 25
click at [654, 234] on input "Clear Skies Clear Skies" at bounding box center [654, 234] width 0 height 0
radio input "true"
click at [596, 235] on img at bounding box center [602, 247] width 25 height 25
click at [589, 234] on input "Royally Purple Royally Purple" at bounding box center [589, 234] width 0 height 0
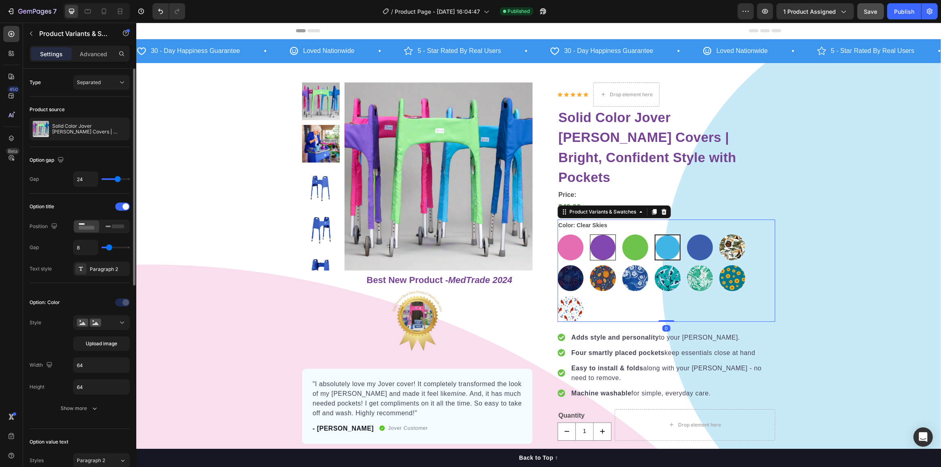
radio input "true"
click at [597, 268] on img at bounding box center [602, 278] width 25 height 25
click at [589, 265] on input "Fall Festival Fall Festival" at bounding box center [589, 265] width 0 height 0
radio input "true"
click at [628, 266] on img at bounding box center [634, 278] width 25 height 25
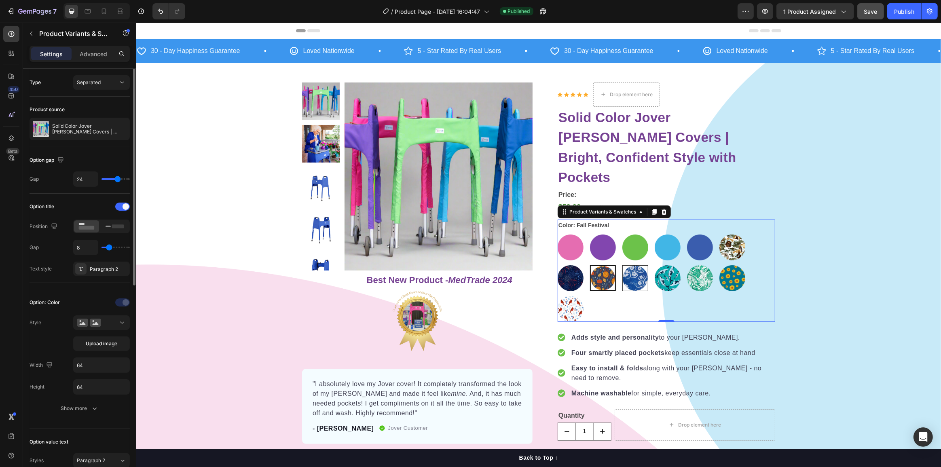
click at [622, 265] on input "Paradise Floral Paradise Floral" at bounding box center [621, 265] width 0 height 0
radio input "true"
click at [663, 266] on img at bounding box center [666, 278] width 25 height 25
click at [654, 265] on input "Whale Dance Whale Dance" at bounding box center [654, 265] width 0 height 0
radio input "true"
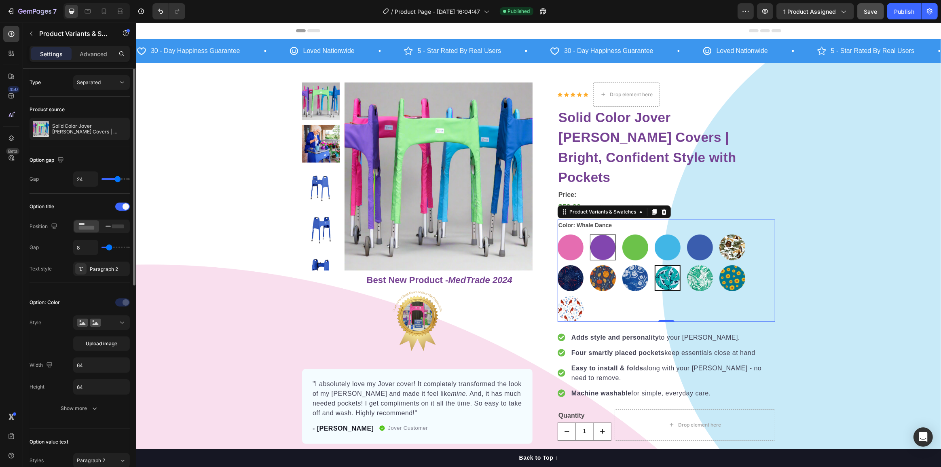
click at [590, 235] on img at bounding box center [602, 247] width 25 height 25
click at [589, 234] on input "Royally Purple Royally Purple" at bounding box center [589, 234] width 0 height 0
radio input "true"
click at [107, 225] on icon at bounding box center [114, 226] width 19 height 9
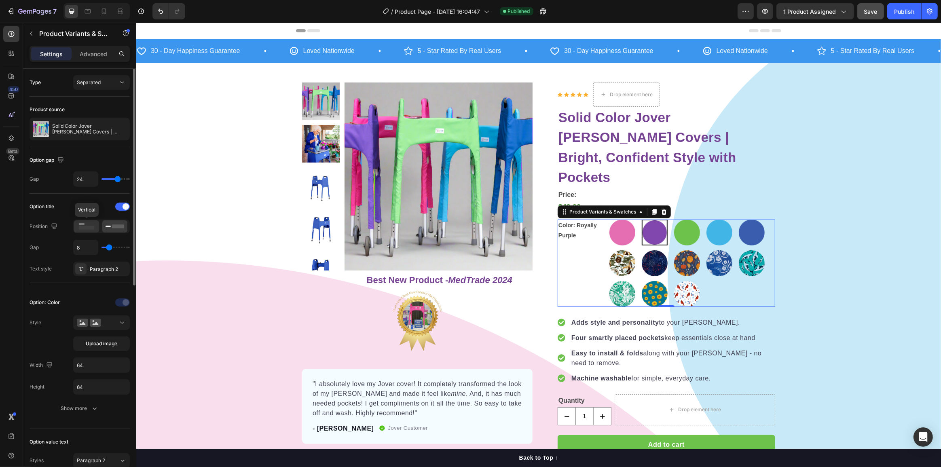
click at [92, 226] on rect at bounding box center [87, 228] width 16 height 4
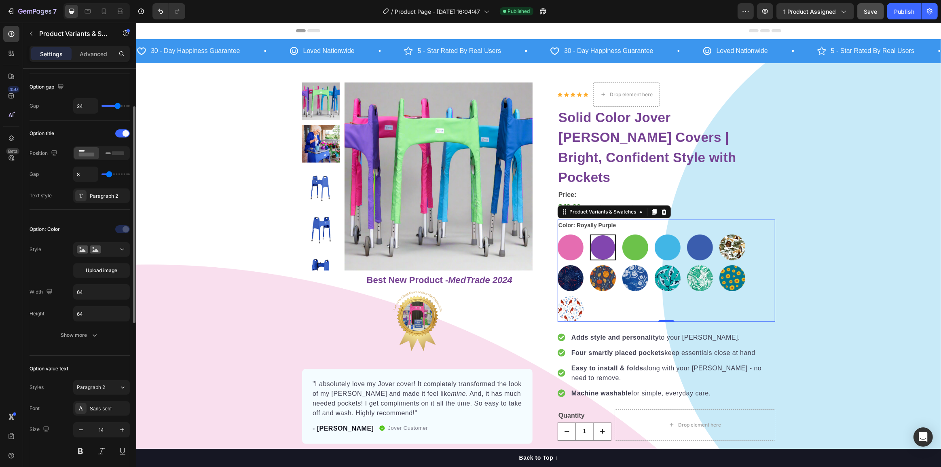
scroll to position [110, 0]
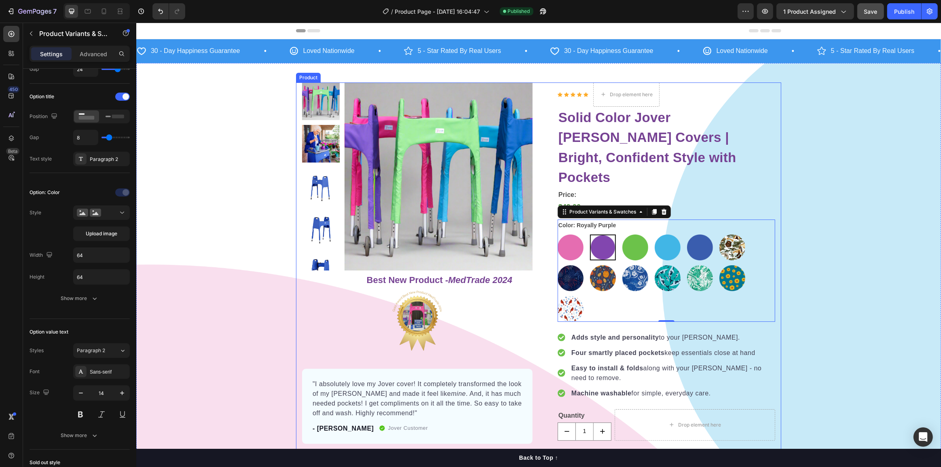
click at [335, 278] on div "Product Images Row Best New Product - MedTrade 2024 Heading Image "I absolutely…" at bounding box center [417, 425] width 230 height 686
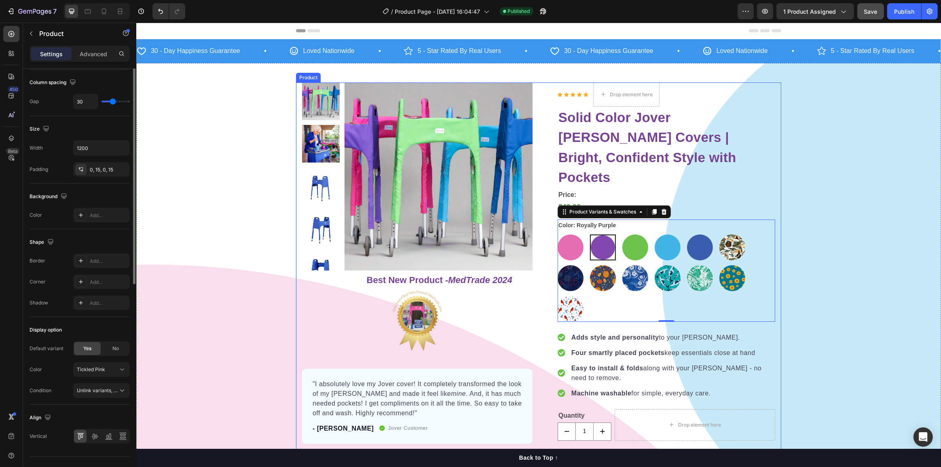
scroll to position [0, 0]
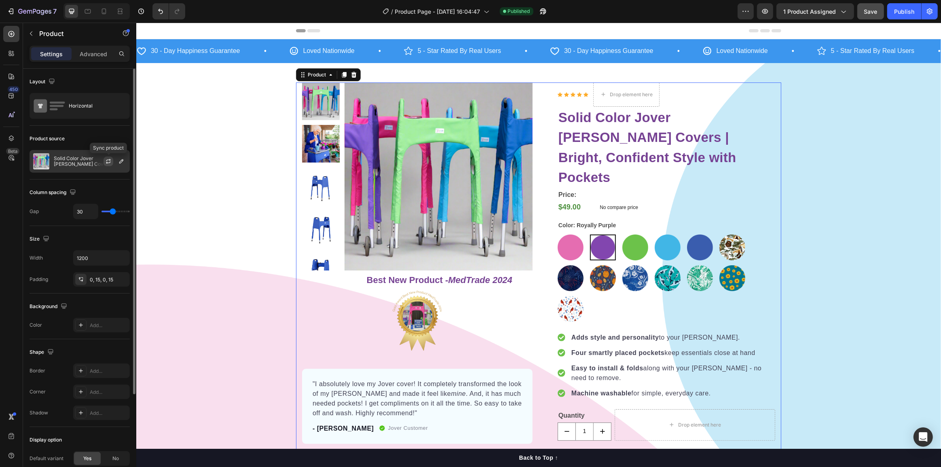
click at [105, 162] on button "button" at bounding box center [108, 161] width 10 height 10
click at [109, 162] on icon "button" at bounding box center [108, 161] width 6 height 6
click at [905, 15] on div "Publish" at bounding box center [904, 11] width 20 height 8
click at [109, 162] on icon "button" at bounding box center [108, 162] width 4 height 2
